Goal: Task Accomplishment & Management: Manage account settings

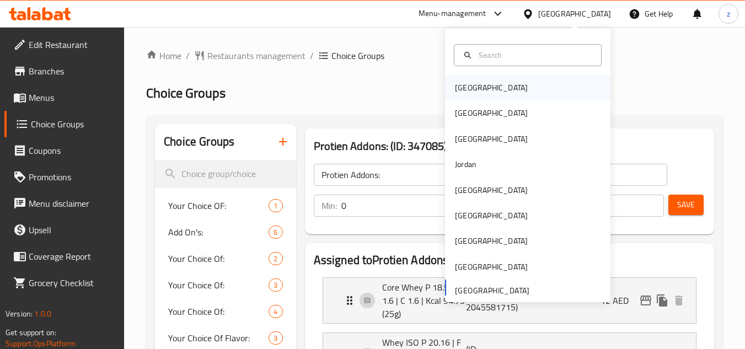
click at [500, 82] on div "[GEOGRAPHIC_DATA]" at bounding box center [527, 87] width 165 height 25
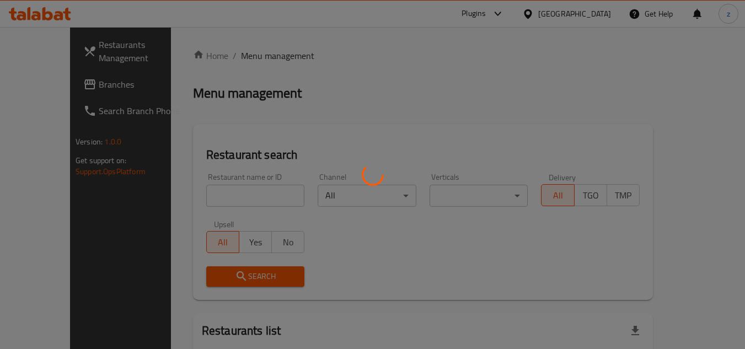
click at [610, 59] on div at bounding box center [372, 174] width 745 height 349
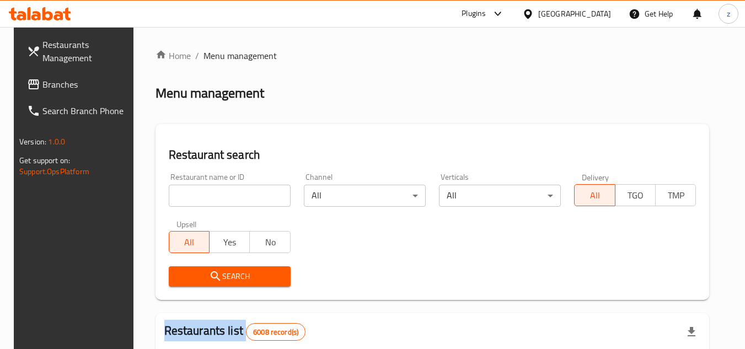
click at [589, 5] on div "[GEOGRAPHIC_DATA]" at bounding box center [566, 14] width 106 height 26
click at [605, 13] on div "[GEOGRAPHIC_DATA]" at bounding box center [574, 14] width 73 height 12
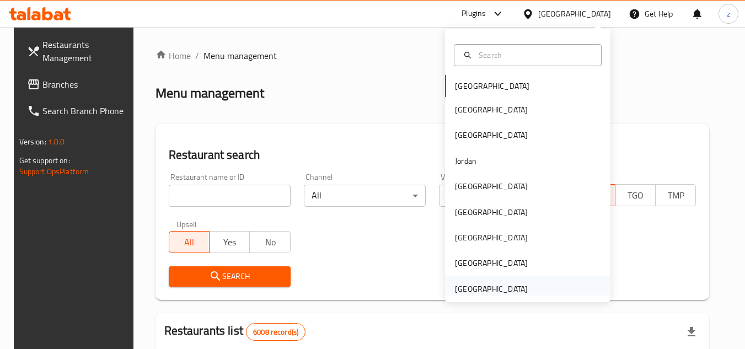
click at [493, 292] on div "[GEOGRAPHIC_DATA]" at bounding box center [491, 289] width 73 height 12
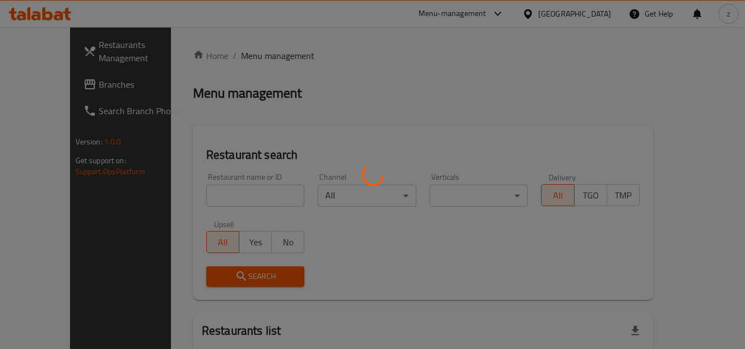
click at [383, 83] on div at bounding box center [372, 174] width 745 height 349
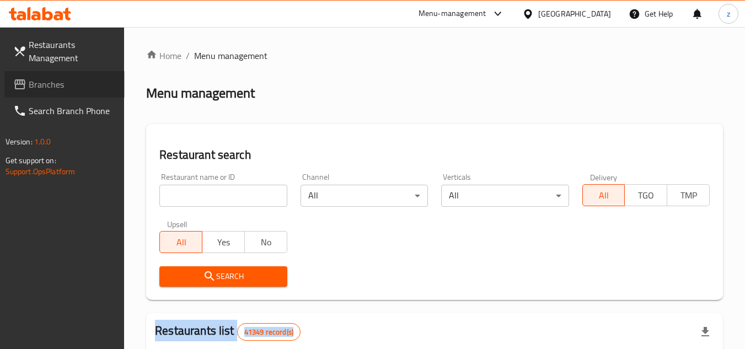
click at [69, 83] on span "Branches" at bounding box center [72, 84] width 87 height 13
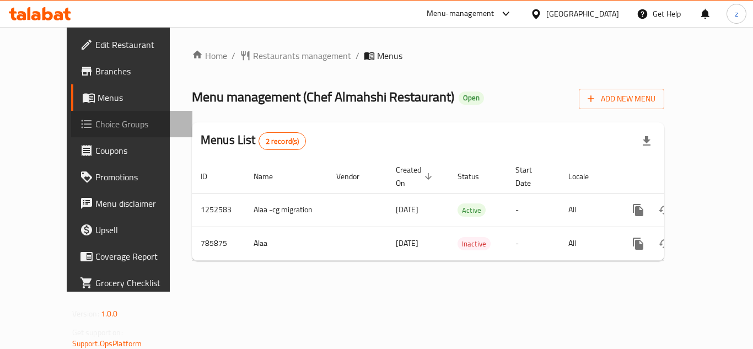
click at [95, 126] on span "Choice Groups" at bounding box center [139, 123] width 88 height 13
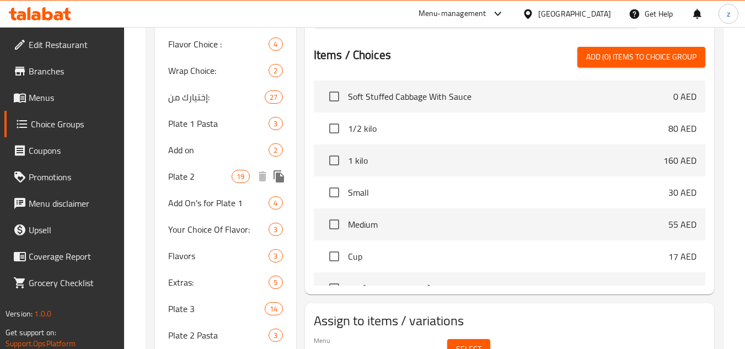
scroll to position [551, 0]
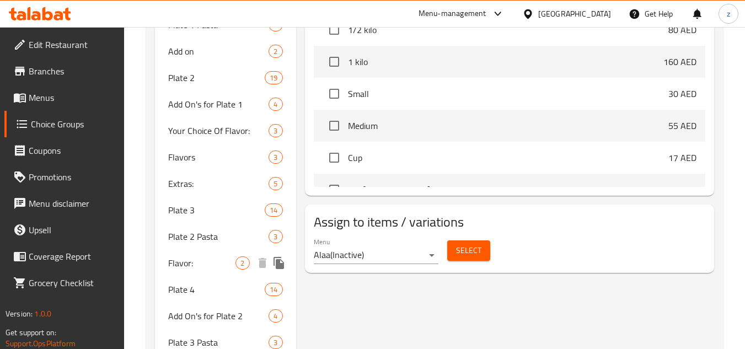
click at [198, 269] on span "Flavor:" at bounding box center [201, 262] width 67 height 13
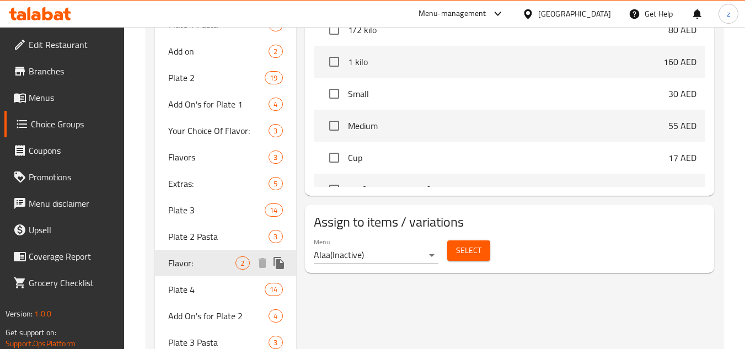
type input "Flavor:"
type input "النكهة:"
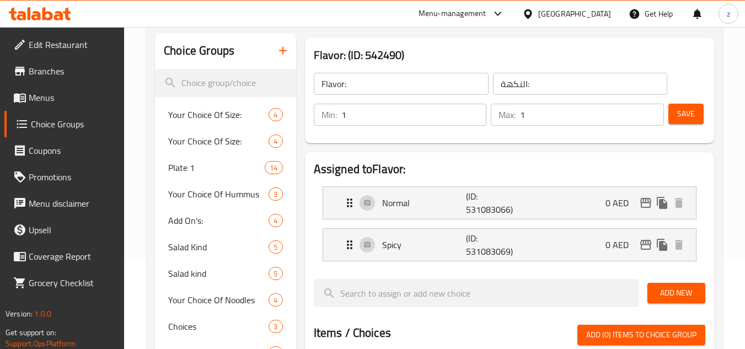
scroll to position [0, 0]
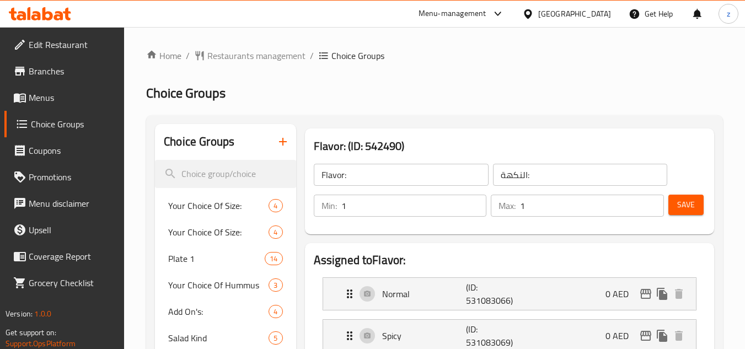
drag, startPoint x: 724, startPoint y: 108, endPoint x: 649, endPoint y: 91, distance: 76.8
